Goal: Information Seeking & Learning: Check status

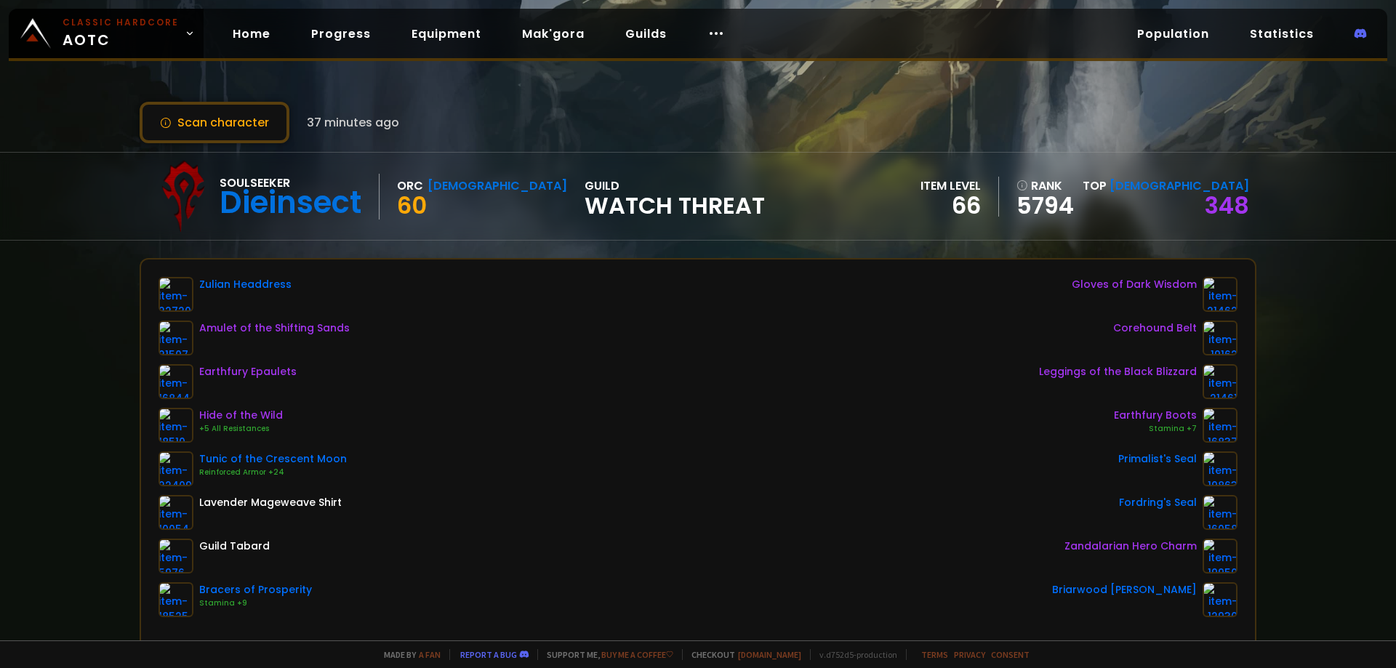
click at [227, 111] on button "Scan character" at bounding box center [215, 122] width 150 height 41
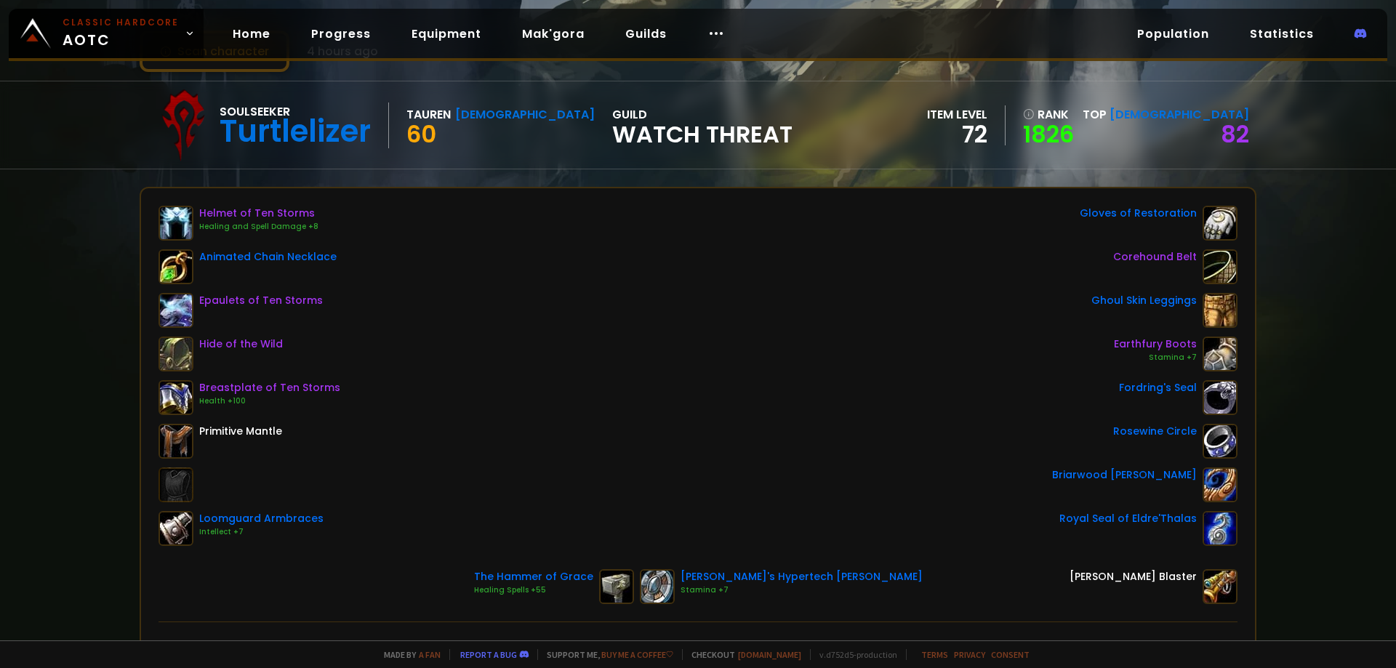
scroll to position [73, 0]
